Goal: Communication & Community: Share content

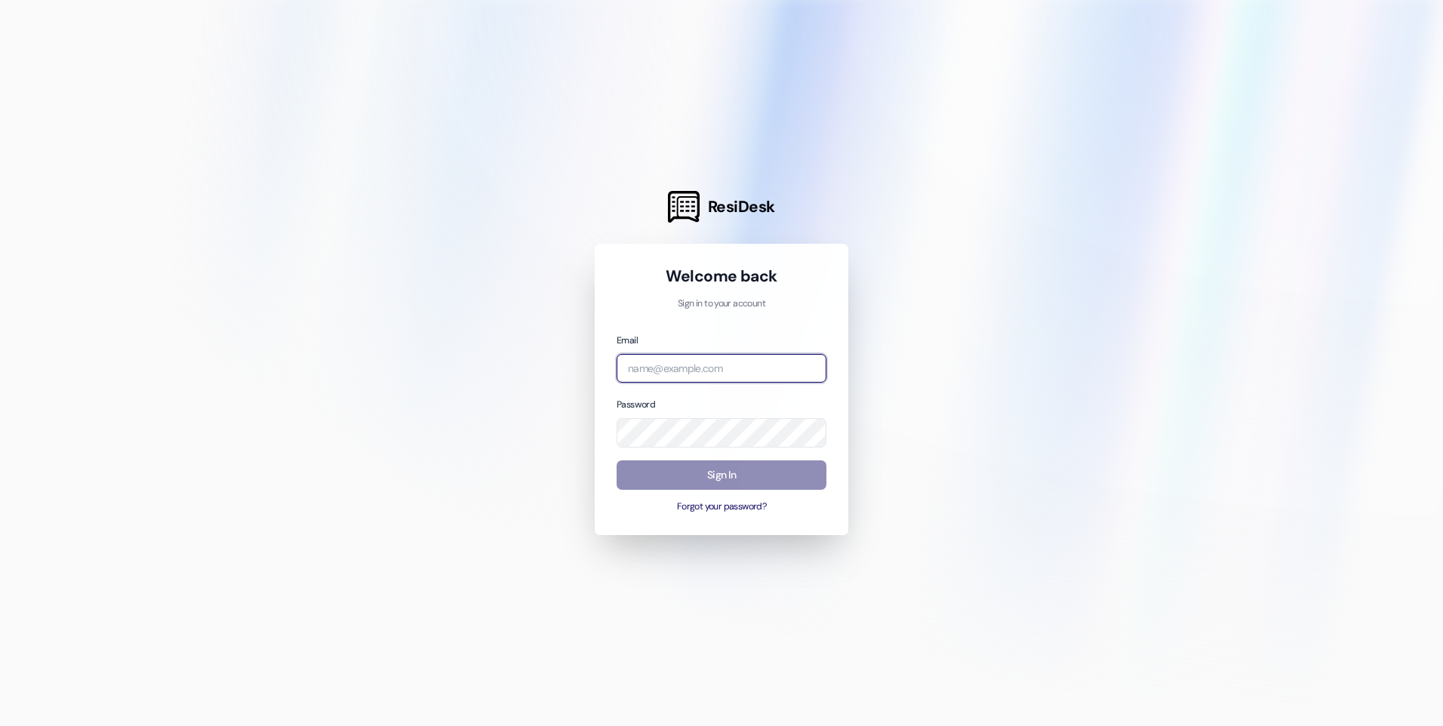
type input "[EMAIL_ADDRESS][DOMAIN_NAME]"
click at [699, 472] on button "Sign In" at bounding box center [722, 474] width 210 height 29
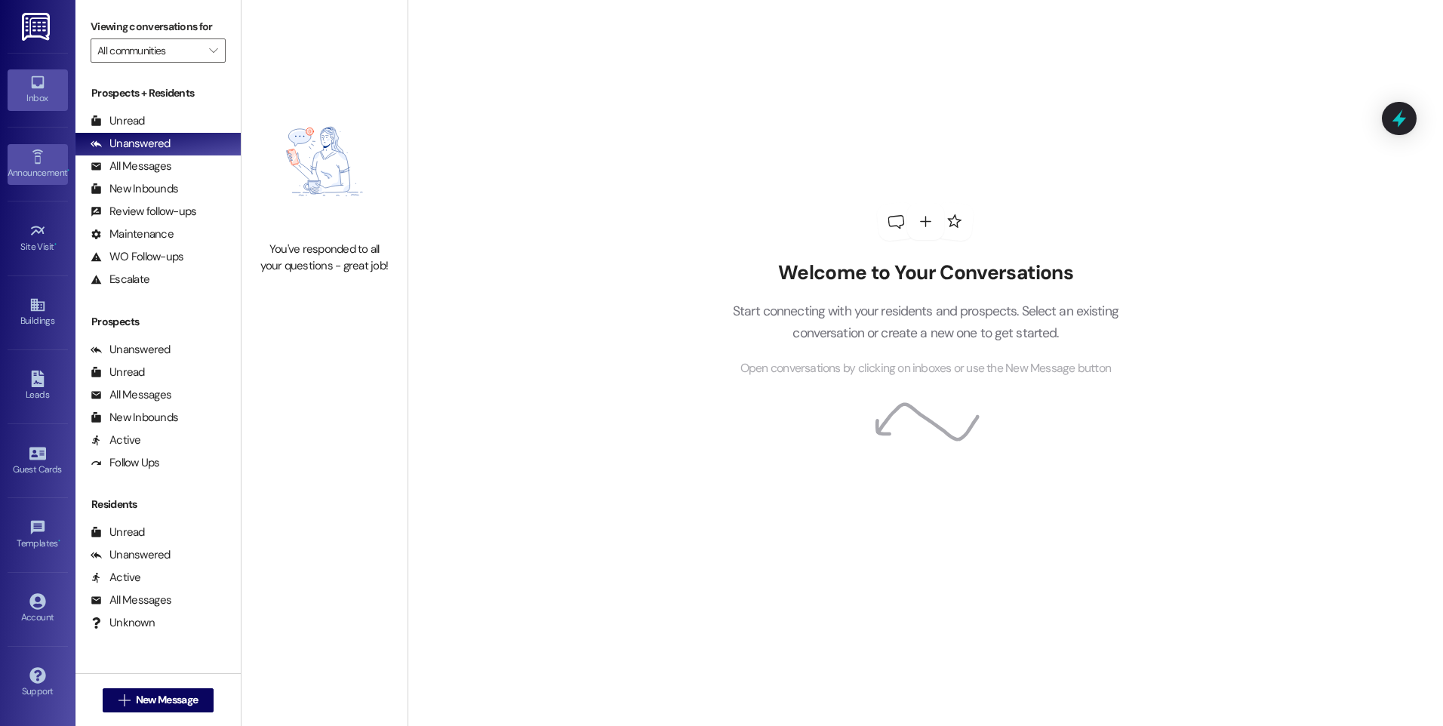
click at [29, 180] on div "Announcement •" at bounding box center [37, 172] width 75 height 15
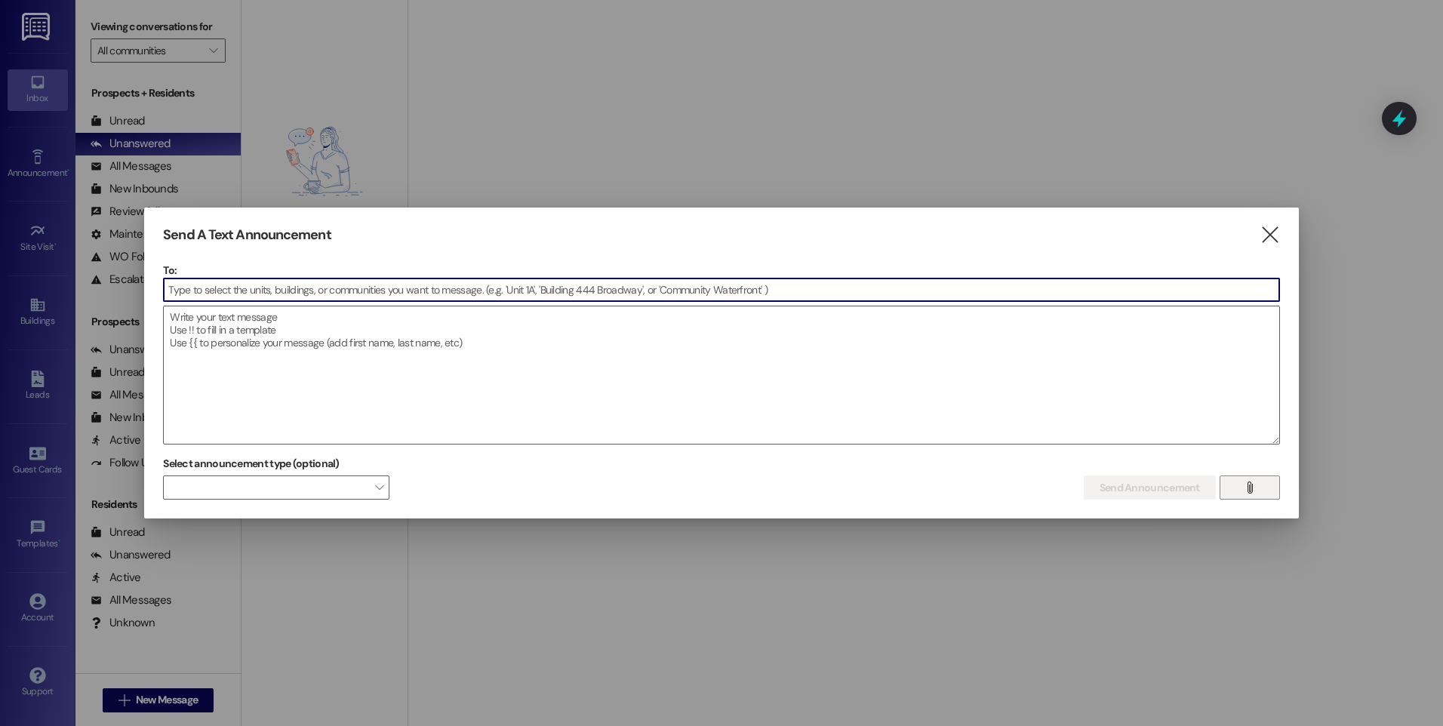
click at [1253, 491] on icon "" at bounding box center [1249, 487] width 11 height 12
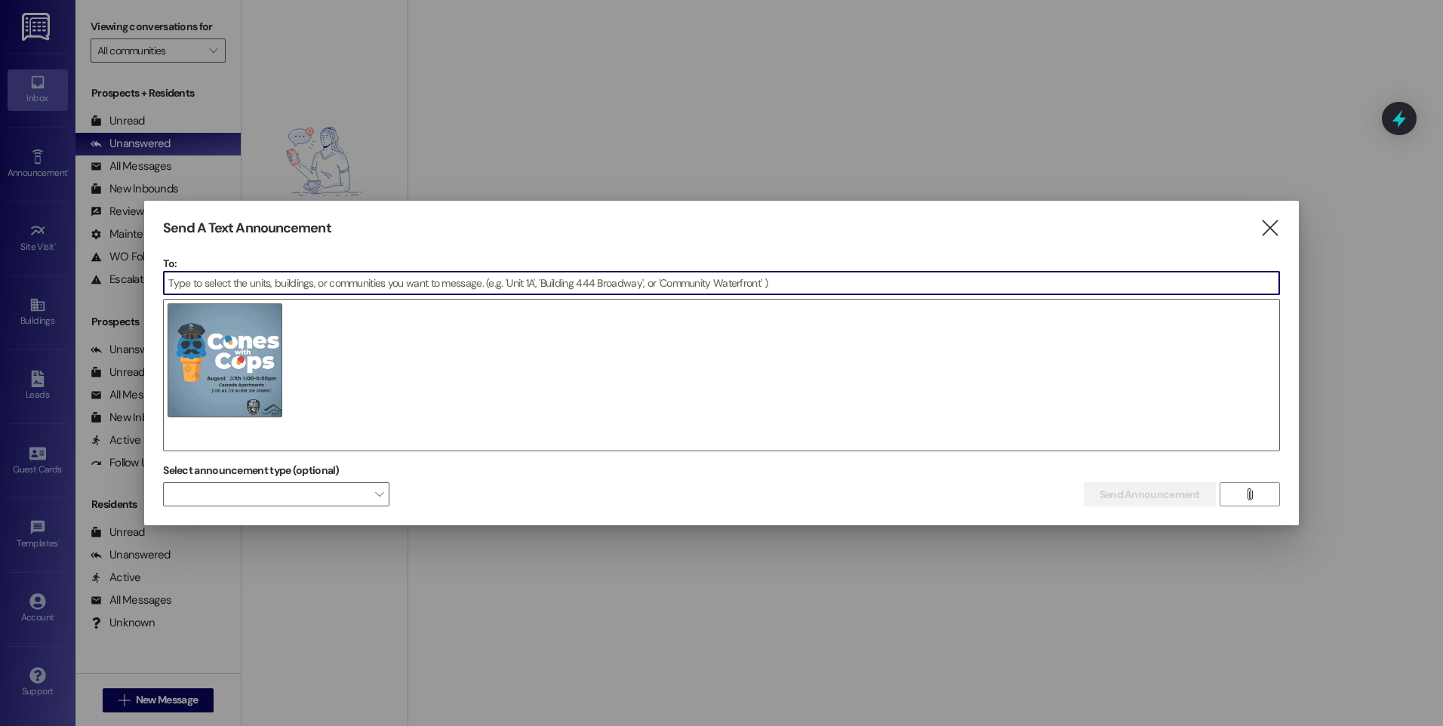
click at [834, 284] on input at bounding box center [721, 283] width 1115 height 23
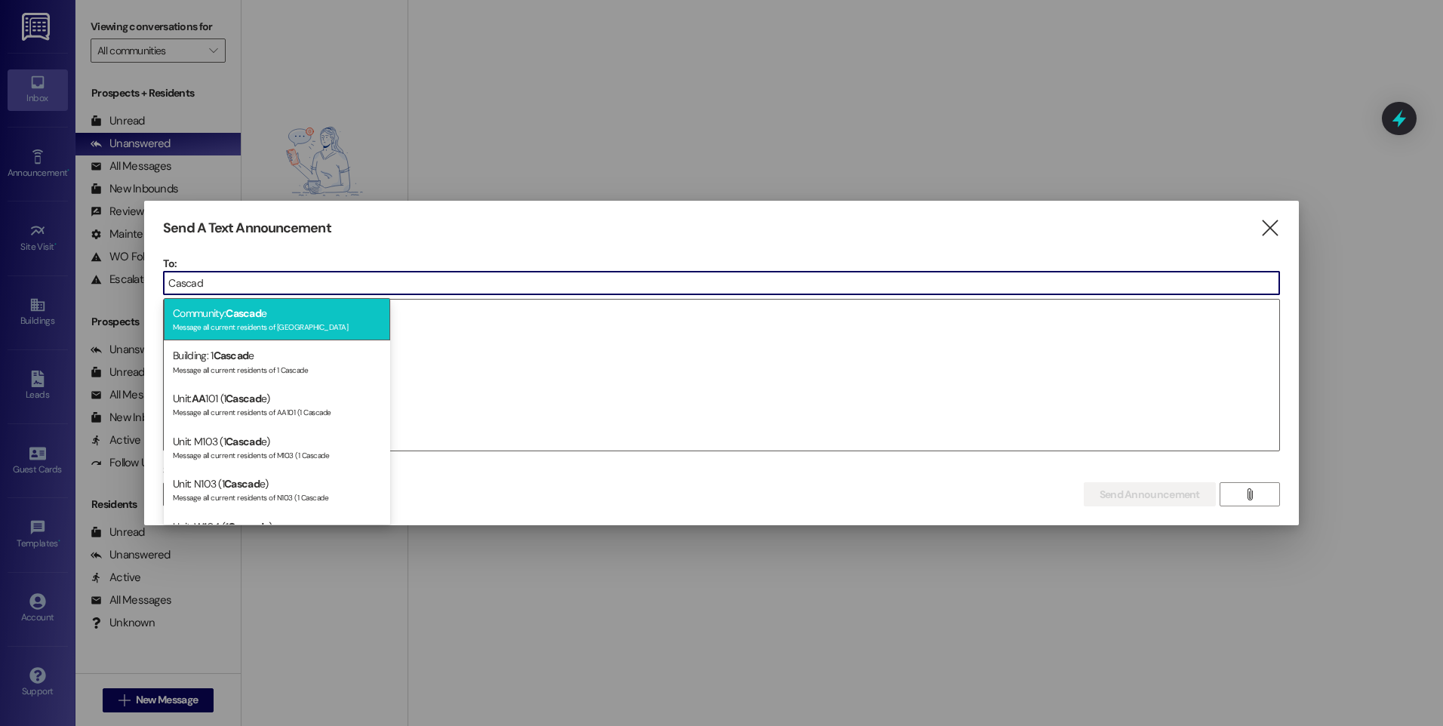
type input "Cascad"
click at [277, 315] on div "Community: Cascad e Message all current residents of [GEOGRAPHIC_DATA]" at bounding box center [277, 319] width 226 height 43
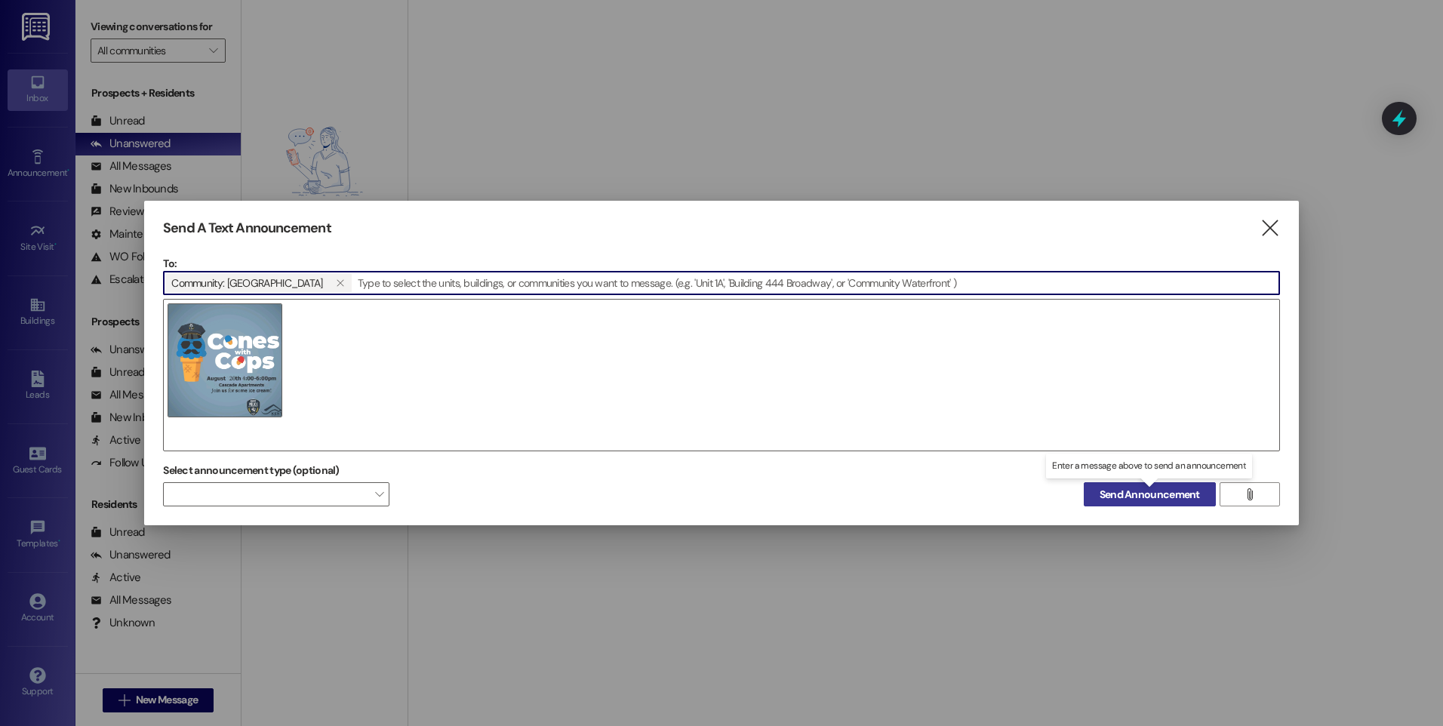
click at [1142, 501] on span "Send Announcement" at bounding box center [1149, 495] width 100 height 16
